Goal: Task Accomplishment & Management: Manage account settings

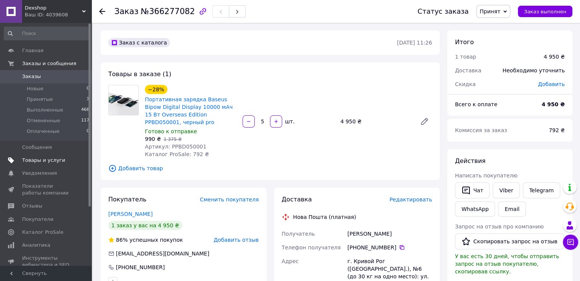
click at [35, 159] on span "Товары и услуги" at bounding box center [43, 160] width 43 height 7
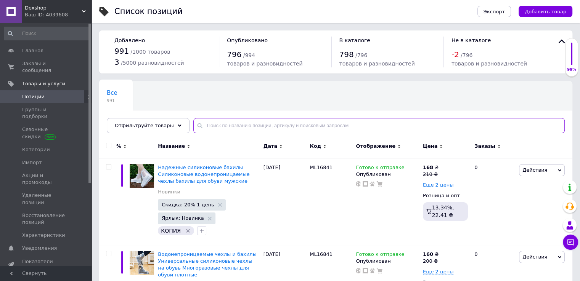
paste input "MX12998"
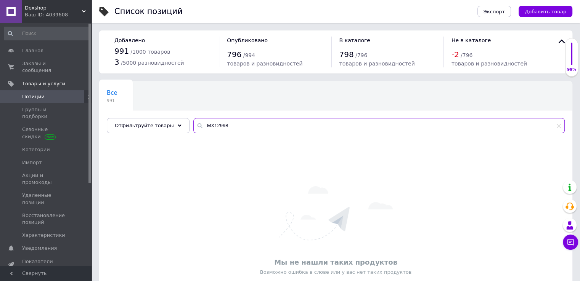
drag, startPoint x: 229, startPoint y: 124, endPoint x: 186, endPoint y: 128, distance: 42.9
click at [193, 128] on div "MX12998" at bounding box center [378, 125] width 371 height 15
paste input "RB-67"
type input "RB-678"
